Goal: Find specific page/section: Find specific page/section

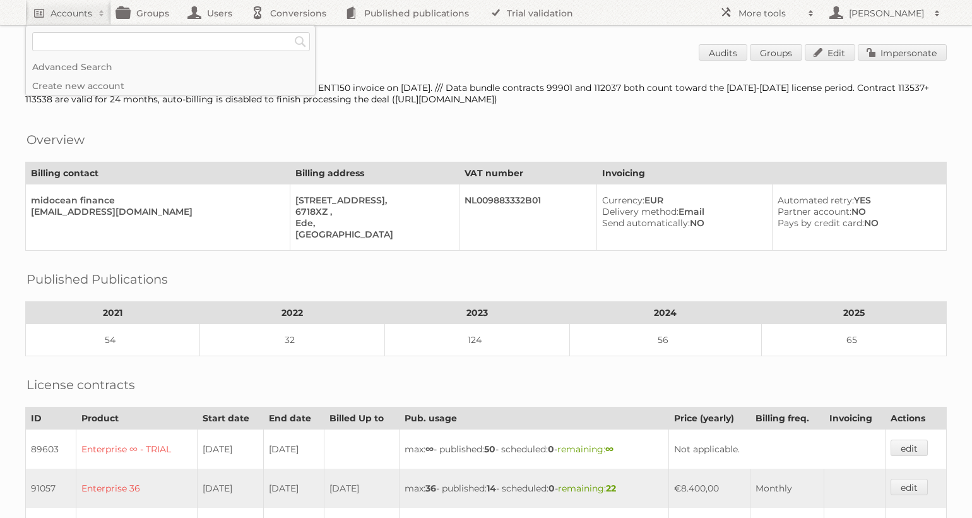
scroll to position [351, 0]
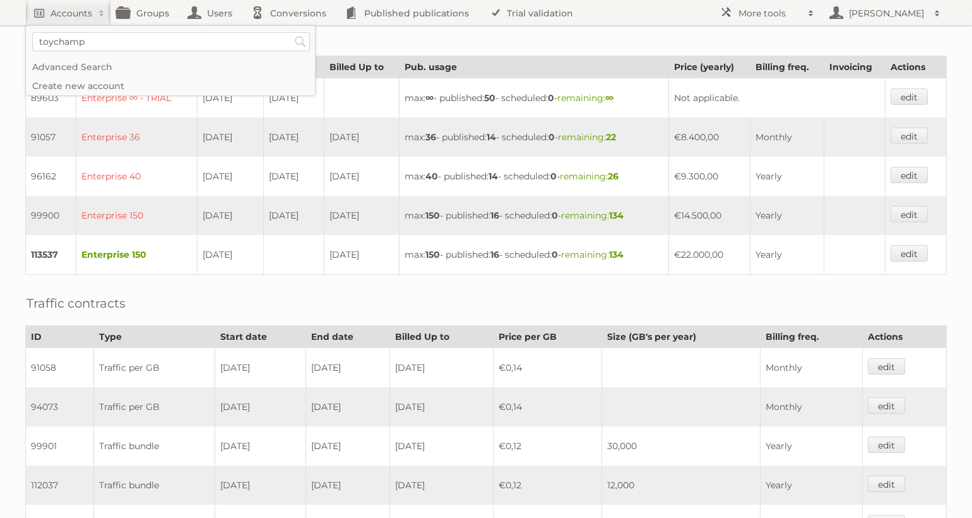
type input"] "toychamp"
click at [291, 32] on input "Search" at bounding box center [300, 41] width 19 height 19
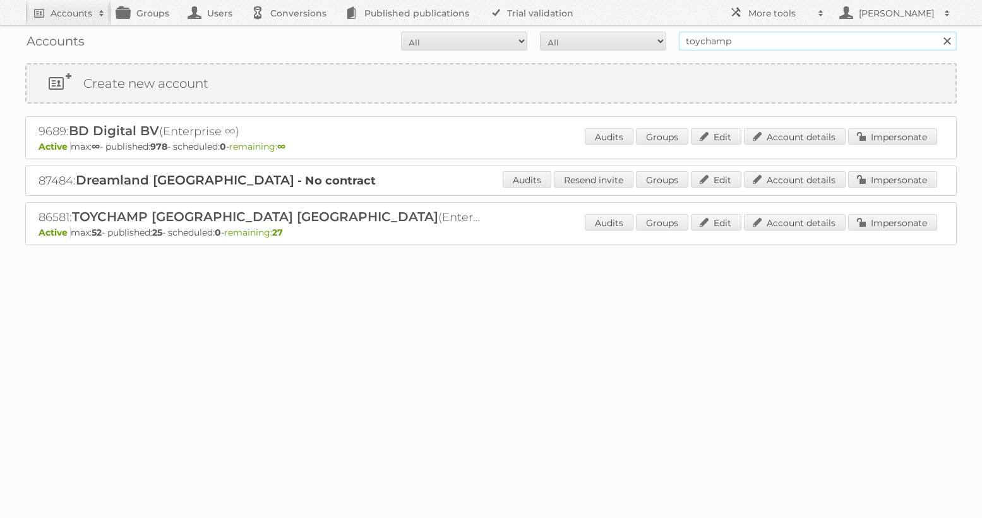
click at [806, 38] on input "toychamp" at bounding box center [818, 41] width 278 height 19
click at [794, 222] on link "Account details" at bounding box center [795, 222] width 102 height 16
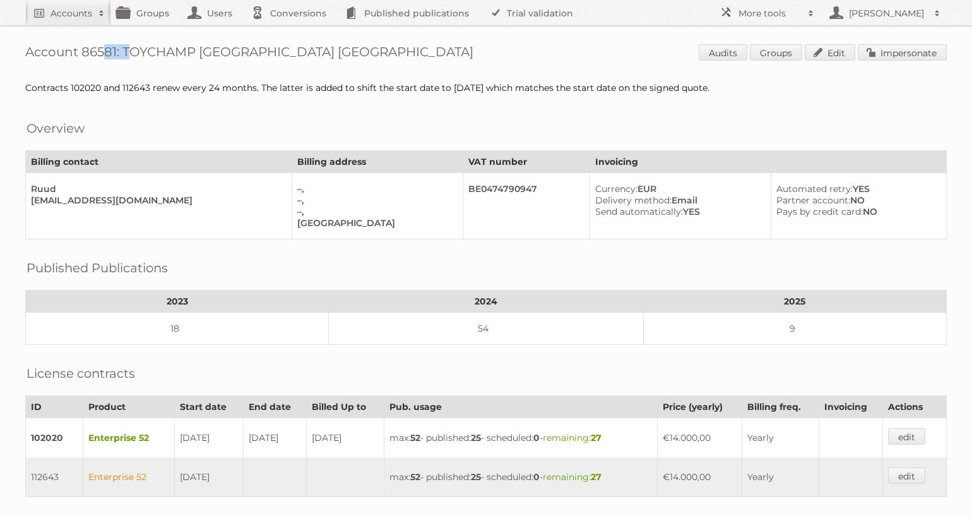
drag, startPoint x: 118, startPoint y: 55, endPoint x: 93, endPoint y: 52, distance: 25.4
click at [85, 50] on h1 "Account 86581: TOYCHAMP [GEOGRAPHIC_DATA] [GEOGRAPHIC_DATA] Audits Groups Edit …" at bounding box center [486, 53] width 922 height 19
copy h1 "86581"
